Goal: Task Accomplishment & Management: Complete application form

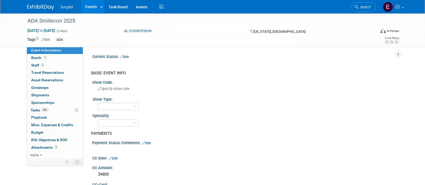
select select "No"
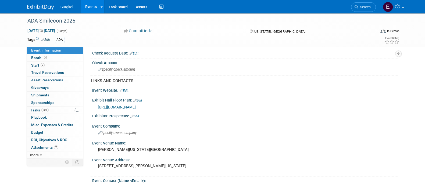
click at [88, 7] on link "Events" at bounding box center [91, 6] width 20 height 13
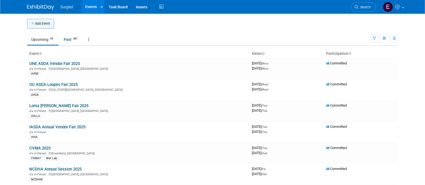
click at [41, 23] on button "Add Event" at bounding box center [40, 24] width 27 height 10
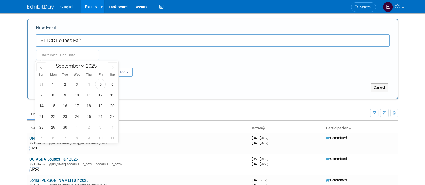
click at [73, 57] on input "text" at bounding box center [67, 55] width 63 height 11
click at [93, 37] on input "SLTCC Loupes Fair" at bounding box center [213, 40] width 354 height 12
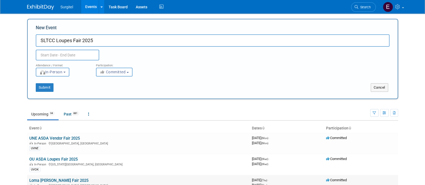
type input "SLTCC Loupes Fair 2025"
click at [79, 59] on body "Surgitel Events Add Event Bulk Upload Events Shareable Event Boards Recently Vi…" at bounding box center [212, 92] width 425 height 185
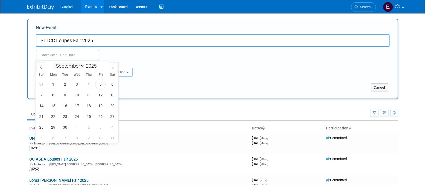
click at [69, 69] on select "January February March April May June July August September October November De…" at bounding box center [69, 66] width 31 height 7
click at [69, 64] on select "January February March April May June July August September October November De…" at bounding box center [69, 66] width 31 height 7
select select "11"
click at [54, 63] on select "January February March April May June July August September October November De…" at bounding box center [69, 66] width 31 height 7
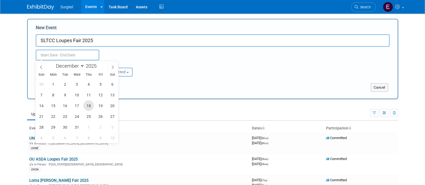
click at [89, 107] on span "18" at bounding box center [88, 106] width 10 height 10
type input "Dec 18, 2025 to Dec 18, 2025"
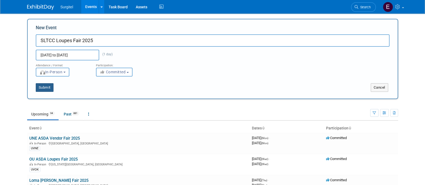
click at [43, 87] on button "Submit" at bounding box center [45, 87] width 18 height 9
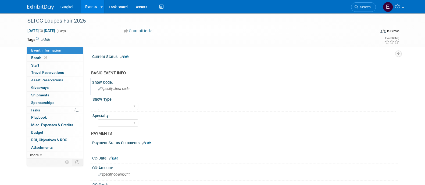
click at [115, 88] on span "Specify show code" at bounding box center [113, 89] width 31 height 4
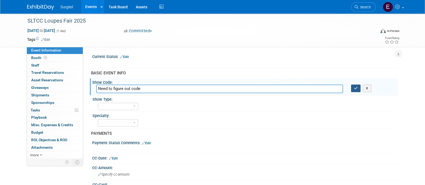
type input "Need to figure out code"
click at [358, 88] on icon "button" at bounding box center [356, 88] width 4 height 3
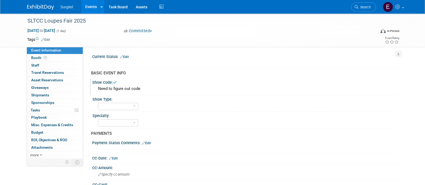
click at [128, 55] on link "Edit" at bounding box center [124, 57] width 9 height 4
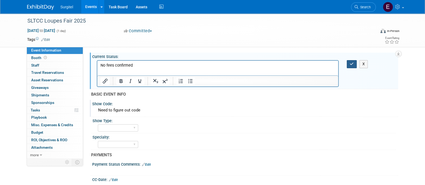
click at [348, 64] on button "button" at bounding box center [352, 64] width 10 height 8
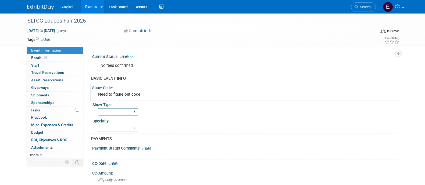
click at [123, 111] on select "School Show Trade Show Wet Lab CE Course Lunch and Learn" at bounding box center [118, 111] width 40 height 7
select select "School Show"
click at [98, 108] on select "School Show Trade Show Wet Lab CE Course Lunch and Learn" at bounding box center [118, 111] width 40 height 7
click at [126, 127] on select "Dental Hygiene Medical Veterinarian Other" at bounding box center [118, 128] width 40 height 7
select select "Dental"
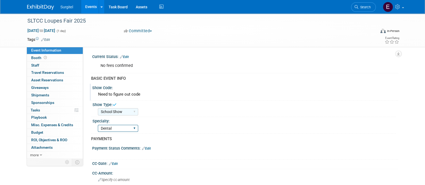
click at [98, 125] on select "Dental Hygiene Medical Veterinarian Other" at bounding box center [118, 128] width 40 height 7
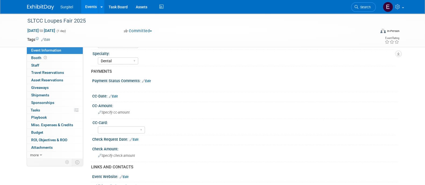
scroll to position [69, 0]
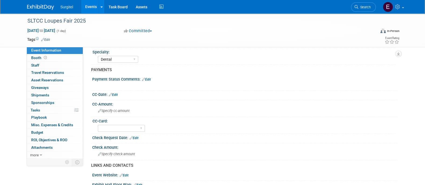
click at [116, 94] on link "Edit" at bounding box center [113, 95] width 9 height 4
select select "8"
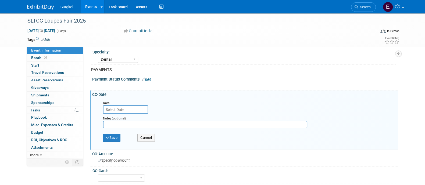
click at [117, 107] on input "text" at bounding box center [125, 109] width 45 height 9
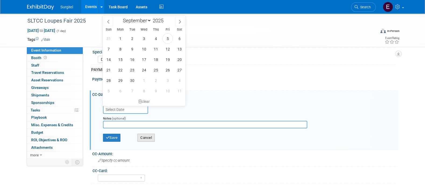
click at [154, 136] on button "Cancel" at bounding box center [145, 138] width 17 height 8
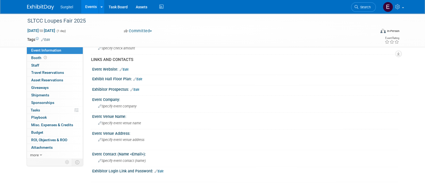
scroll to position [177, 0]
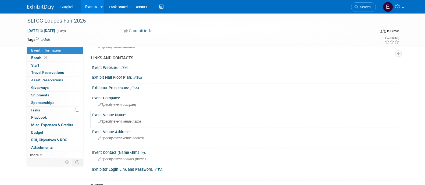
click at [118, 118] on div "Specify event venue name" at bounding box center [245, 122] width 298 height 8
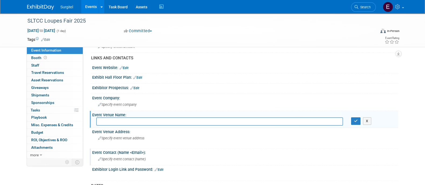
paste input "Florissant Valley Campus:"
paste input "Forest Park Campus"
type input "Florissant Valley Campus or Forest Park Campus"
click at [354, 119] on button "button" at bounding box center [356, 122] width 10 height 8
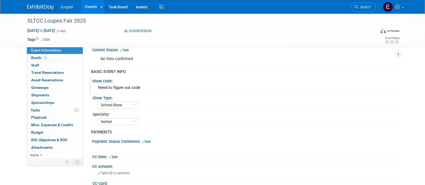
scroll to position [0, 0]
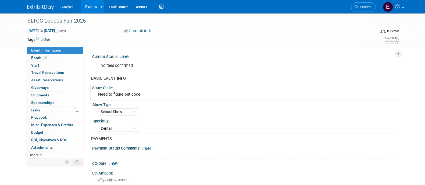
click at [129, 55] on link "Edit" at bounding box center [124, 57] width 9 height 4
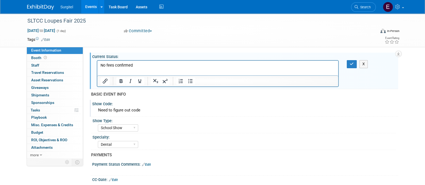
click at [161, 68] on html "No fees confirmed" at bounding box center [217, 65] width 241 height 8
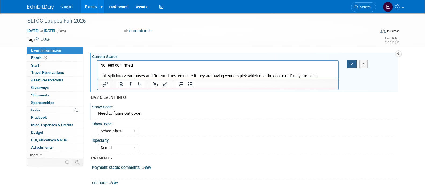
click at [354, 63] on button "button" at bounding box center [352, 64] width 10 height 8
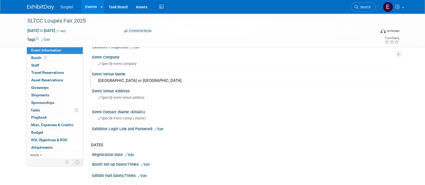
scroll to position [239, 0]
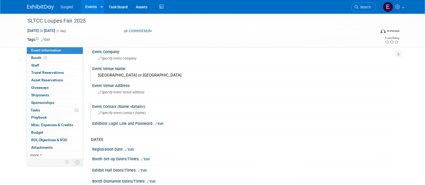
click at [179, 111] on div "Event Contact (Name <Email>): Specify event contact (name )" at bounding box center [244, 111] width 309 height 17
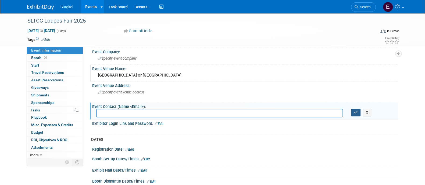
click at [357, 109] on button "button" at bounding box center [356, 113] width 10 height 8
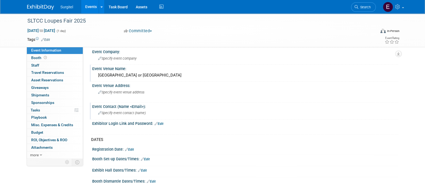
click at [144, 169] on link "Edit" at bounding box center [142, 171] width 9 height 4
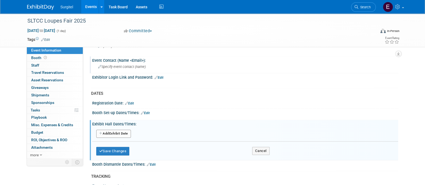
scroll to position [287, 0]
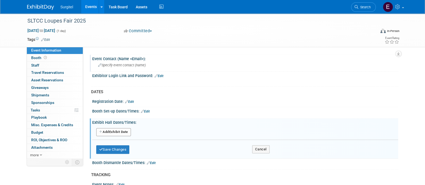
click at [117, 128] on button "Add Another Exhibit Date" at bounding box center [113, 132] width 35 height 8
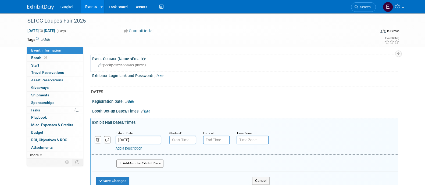
type input "7:00 AM"
click at [182, 136] on input "7:00 AM" at bounding box center [182, 140] width 27 height 9
click at [258, 136] on input "text" at bounding box center [253, 140] width 32 height 9
click at [267, 177] on button "Cancel" at bounding box center [260, 181] width 17 height 8
